Goal: Transaction & Acquisition: Purchase product/service

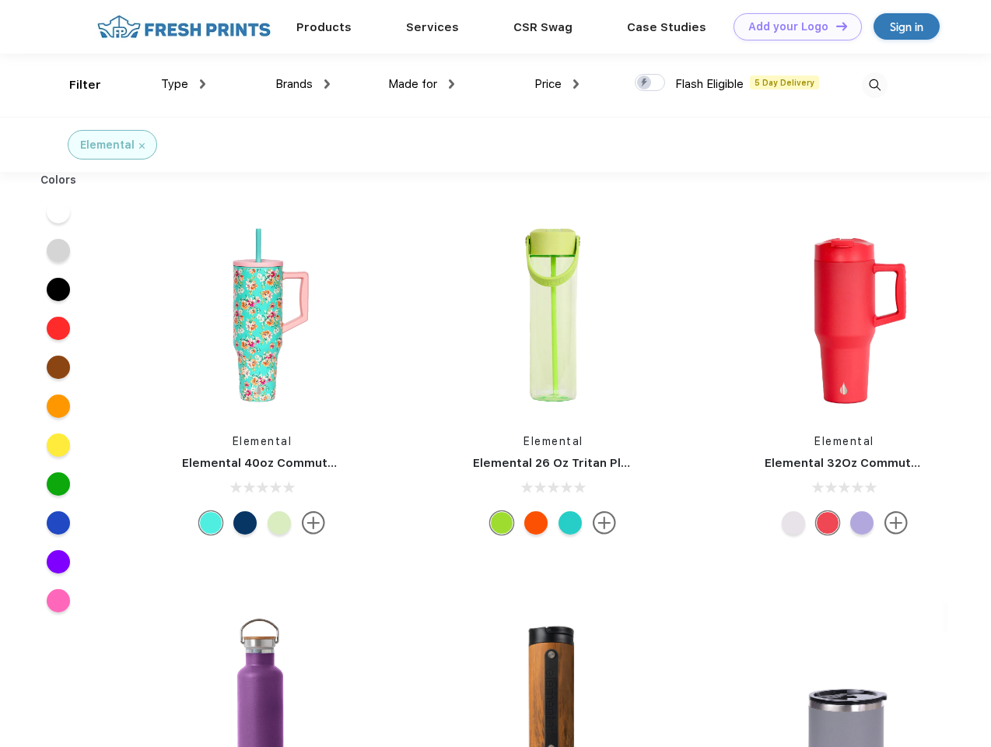
click at [792, 26] on link "Add your Logo Design Tool" at bounding box center [797, 26] width 128 height 27
click at [0, 0] on div "Design Tool" at bounding box center [0, 0] width 0 height 0
click at [835, 26] on link "Add your Logo Design Tool" at bounding box center [797, 26] width 128 height 27
click at [75, 85] on div "Filter" at bounding box center [85, 85] width 32 height 18
click at [184, 84] on span "Type" at bounding box center [174, 84] width 27 height 14
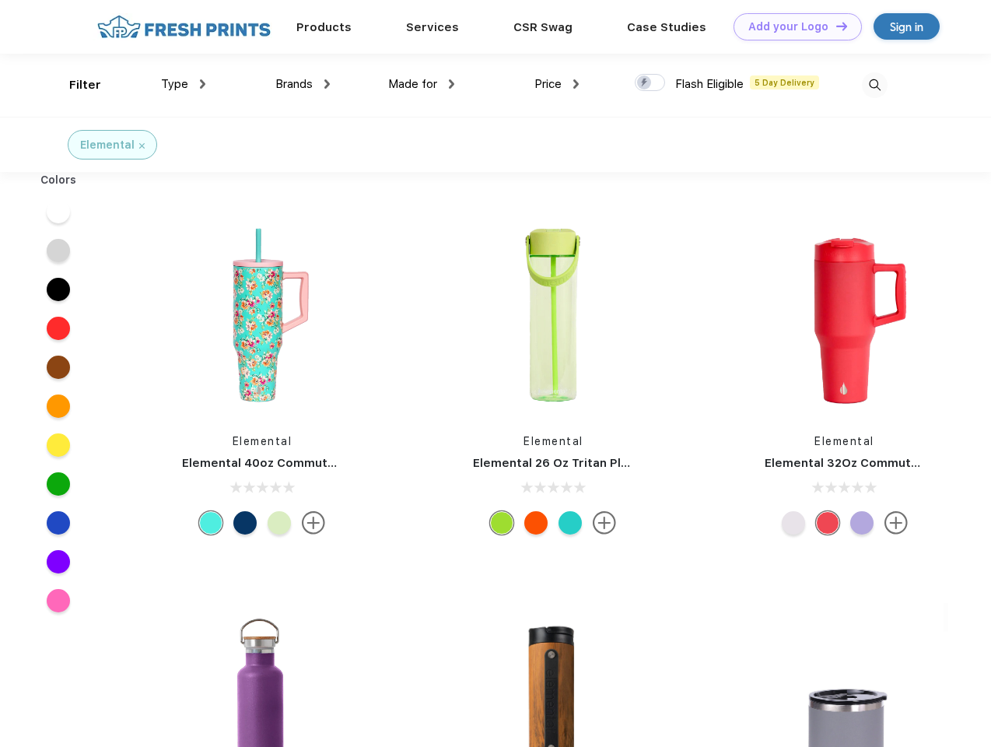
click at [303, 84] on span "Brands" at bounding box center [293, 84] width 37 height 14
click at [422, 84] on span "Made for" at bounding box center [412, 84] width 49 height 14
click at [557, 84] on span "Price" at bounding box center [547, 84] width 27 height 14
click at [650, 83] on div at bounding box center [650, 82] width 30 height 17
click at [645, 83] on input "checkbox" at bounding box center [640, 78] width 10 height 10
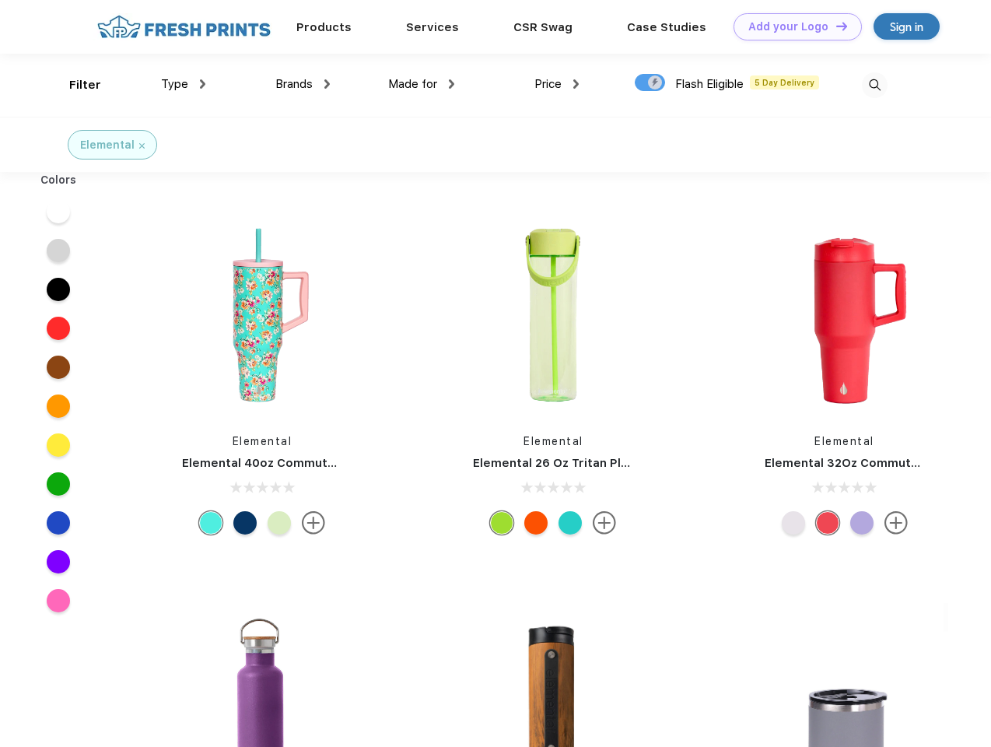
click at [874, 85] on img at bounding box center [875, 85] width 26 height 26
